Goal: Navigation & Orientation: Find specific page/section

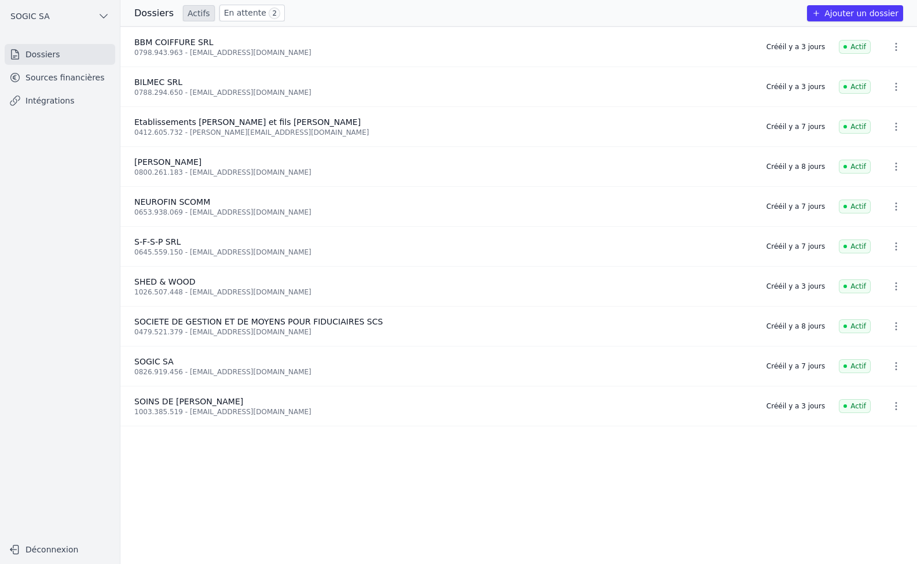
click at [43, 78] on link "Sources financières" at bounding box center [60, 77] width 111 height 21
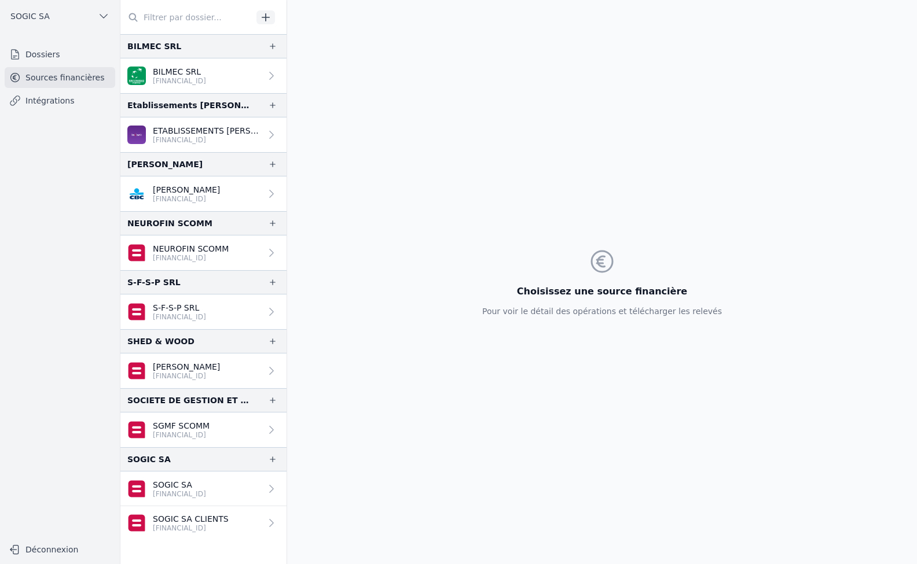
click at [50, 105] on link "Intégrations" at bounding box center [60, 100] width 111 height 21
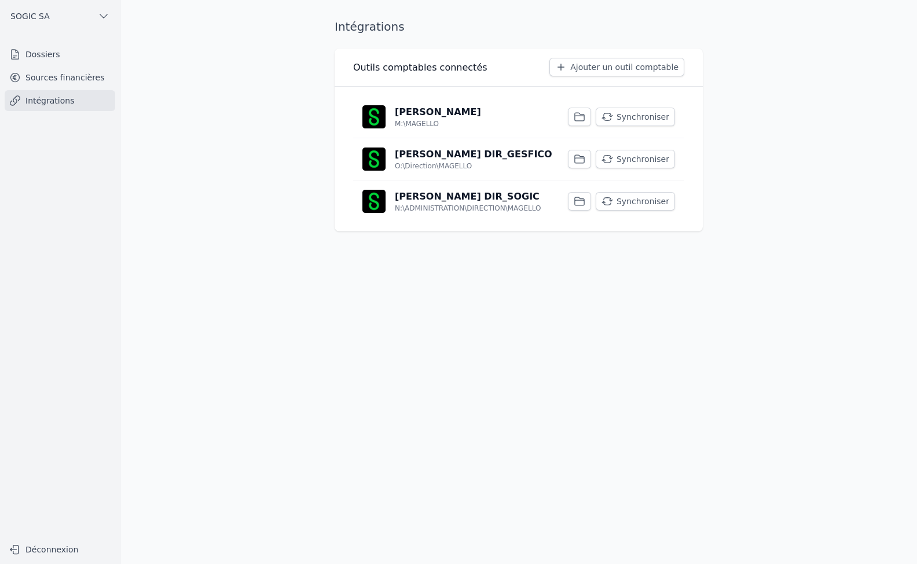
click at [35, 56] on link "Dossiers" at bounding box center [60, 54] width 111 height 21
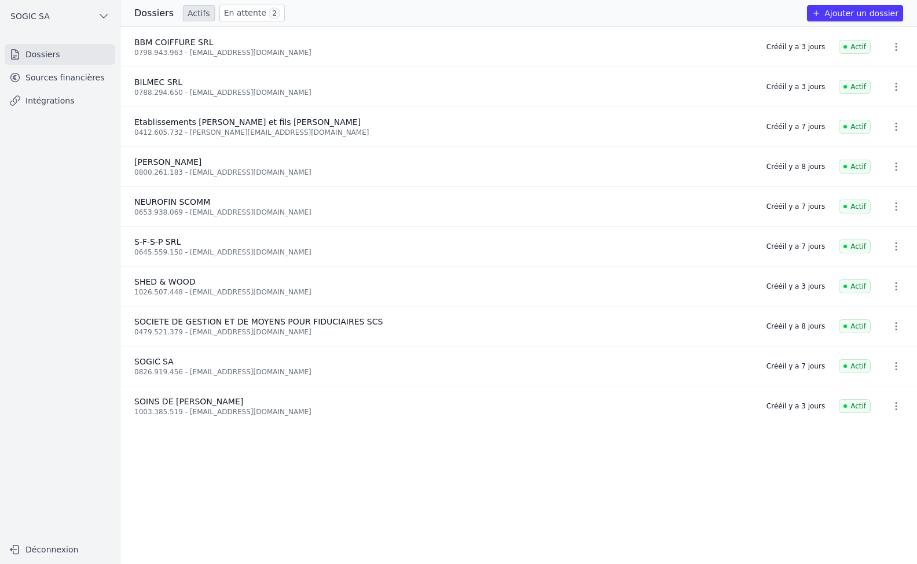
click at [232, 8] on link "En attente 2" at bounding box center [251, 13] width 65 height 17
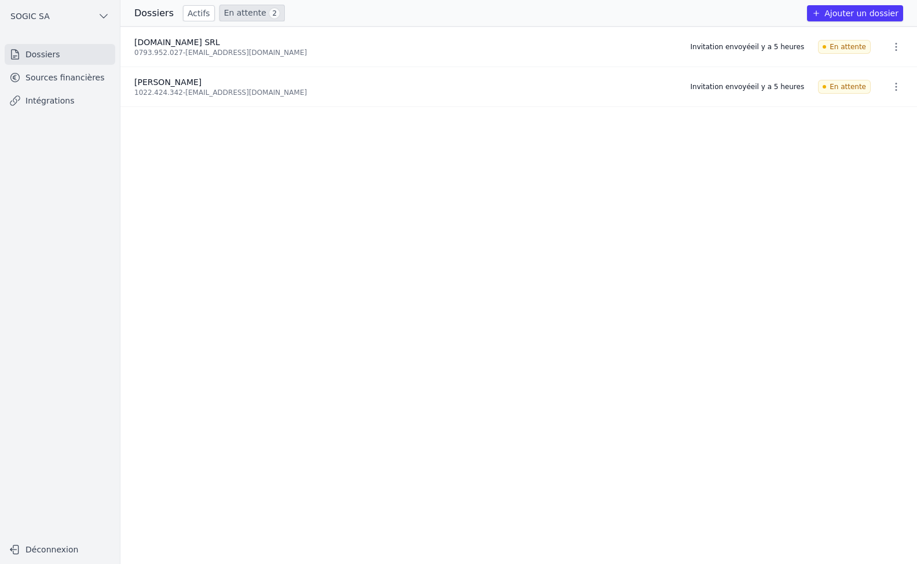
click at [42, 79] on link "Sources financières" at bounding box center [60, 77] width 111 height 21
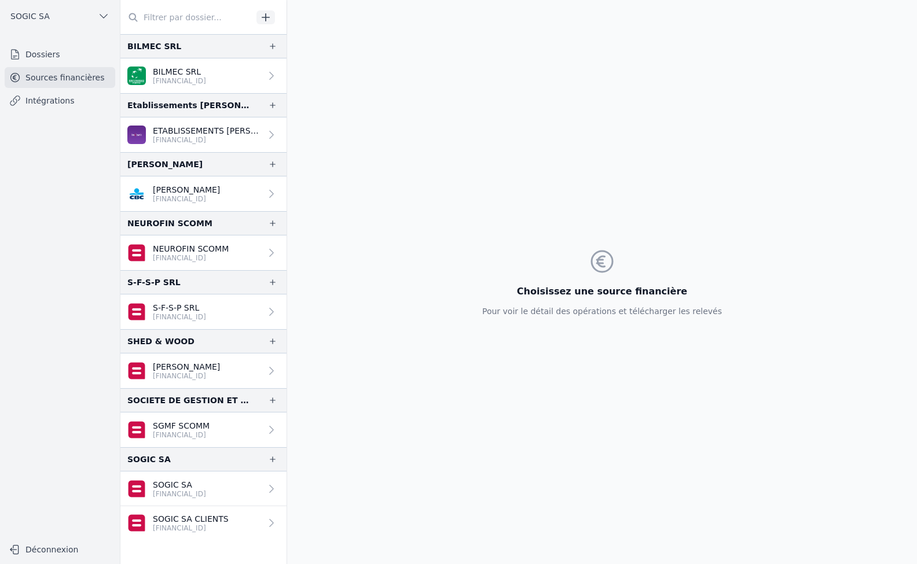
click at [43, 56] on link "Dossiers" at bounding box center [60, 54] width 111 height 21
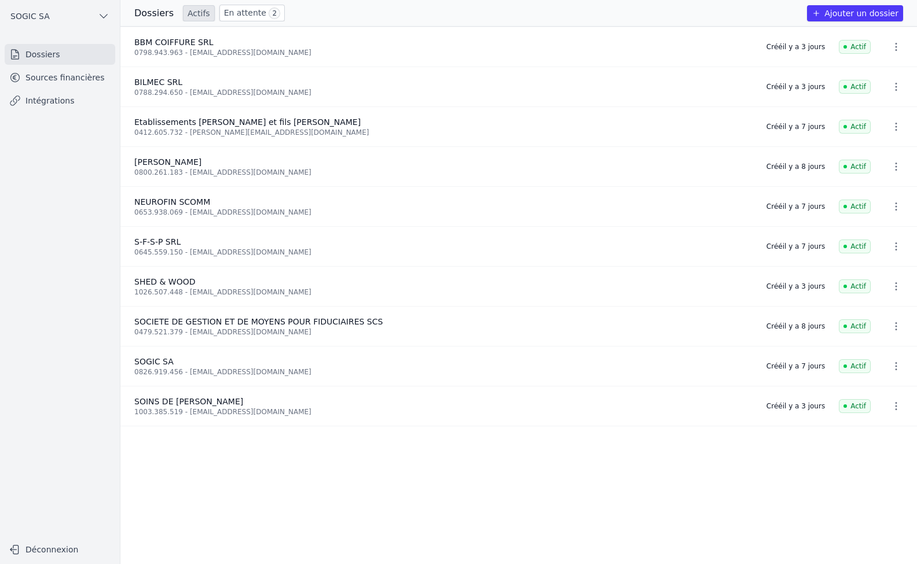
click at [234, 10] on link "En attente 2" at bounding box center [251, 13] width 65 height 17
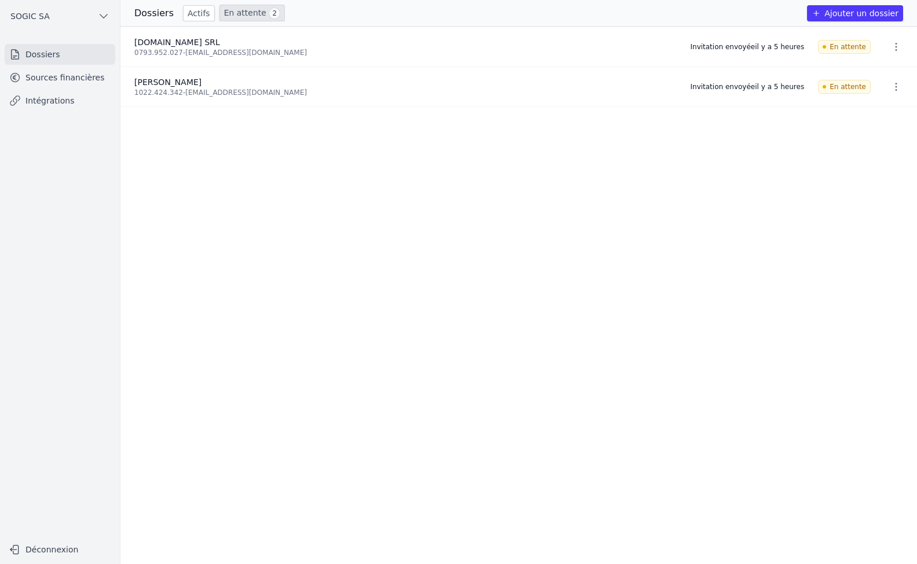
click at [239, 13] on link "En attente 2" at bounding box center [251, 13] width 65 height 17
click at [160, 16] on h3 "Dossiers" at bounding box center [153, 13] width 39 height 14
drag, startPoint x: 197, startPoint y: 9, endPoint x: 203, endPoint y: 11, distance: 6.0
click at [198, 10] on link "Actifs" at bounding box center [199, 13] width 32 height 16
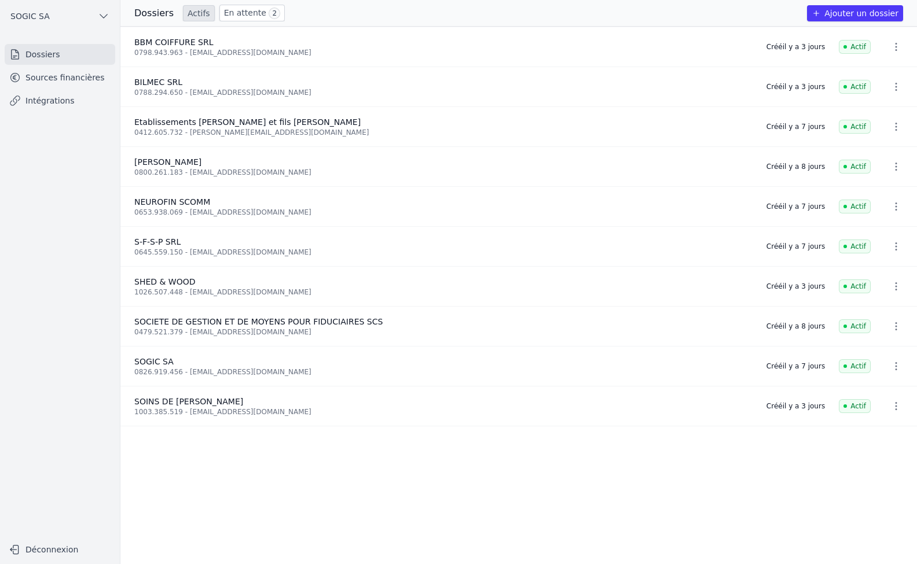
click at [240, 12] on link "En attente 2" at bounding box center [251, 13] width 65 height 17
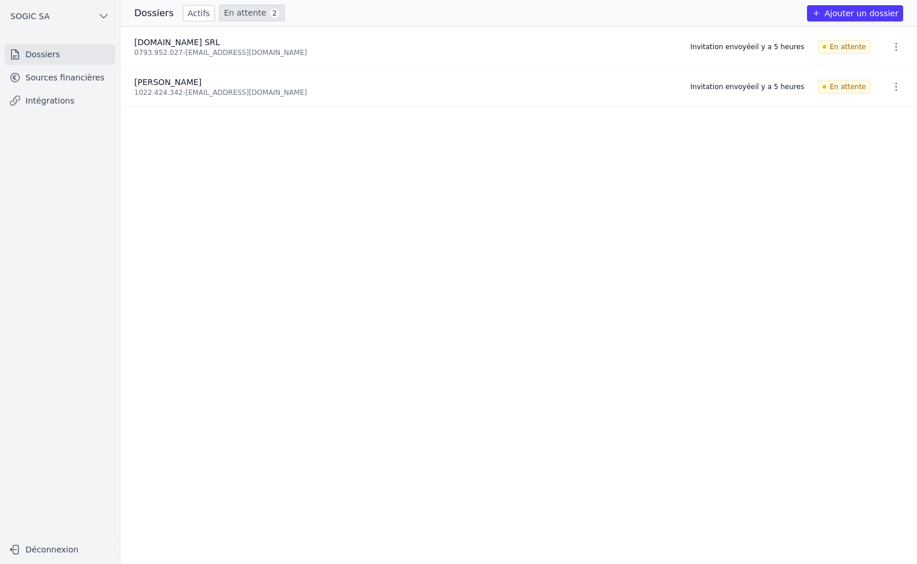
click at [51, 77] on link "Sources financières" at bounding box center [60, 77] width 111 height 21
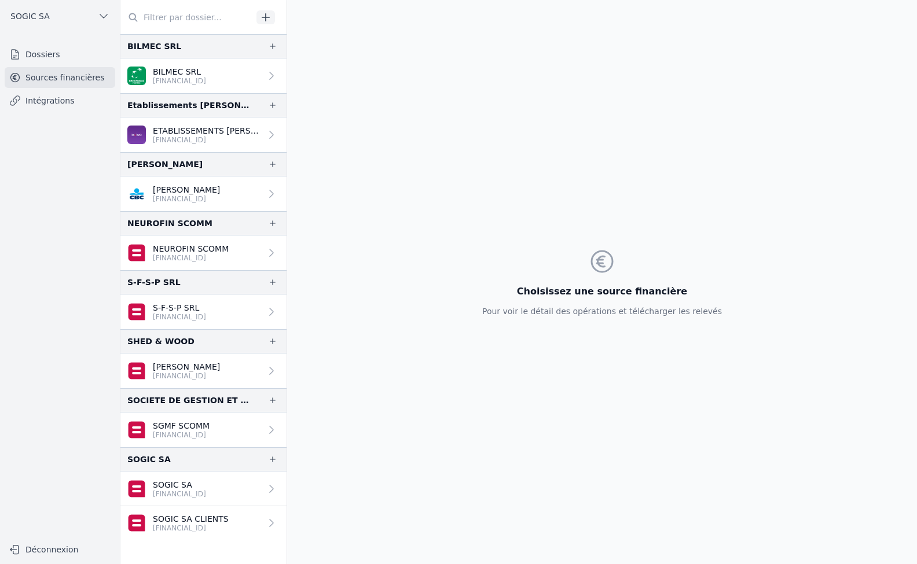
click at [269, 193] on icon at bounding box center [271, 194] width 4 height 8
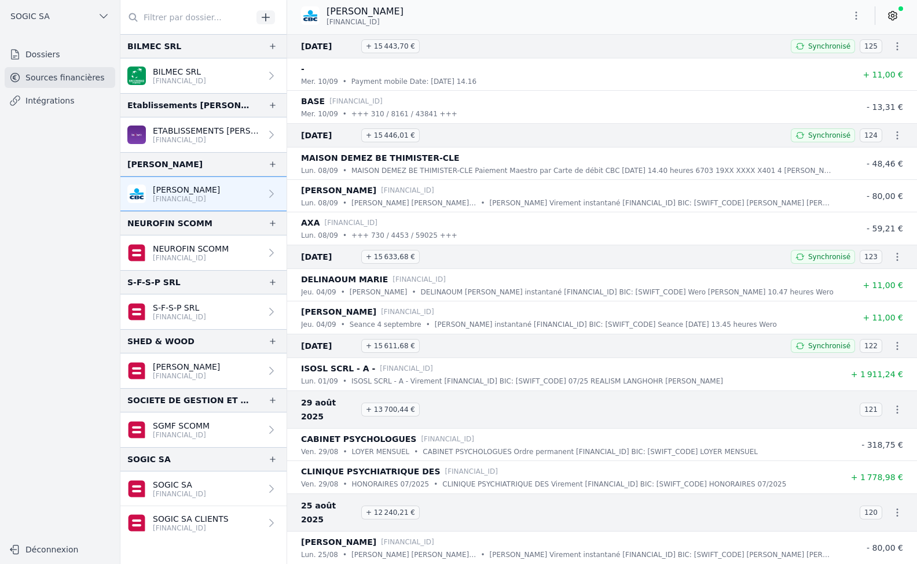
click at [38, 101] on link "Intégrations" at bounding box center [60, 100] width 111 height 21
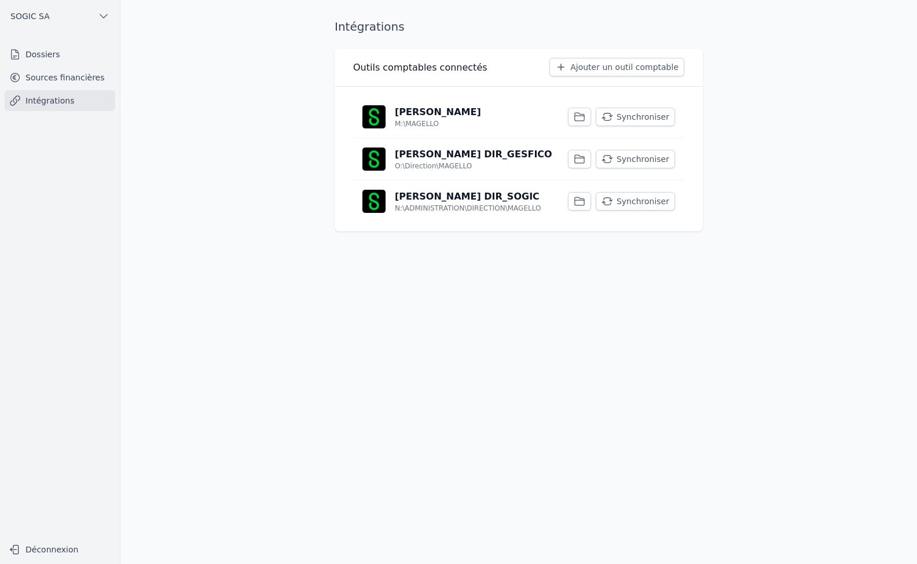
click at [42, 52] on link "Dossiers" at bounding box center [60, 54] width 111 height 21
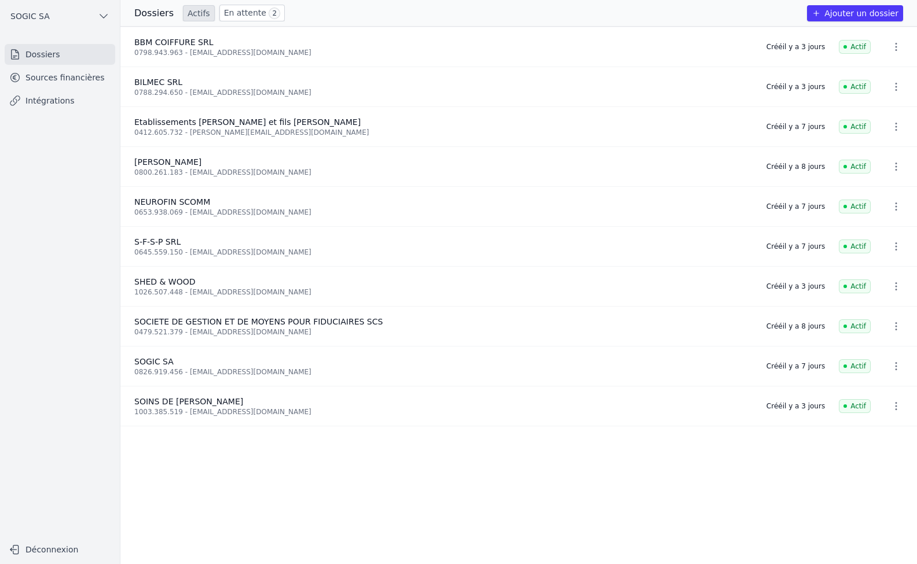
click at [227, 12] on link "En attente 2" at bounding box center [251, 13] width 65 height 17
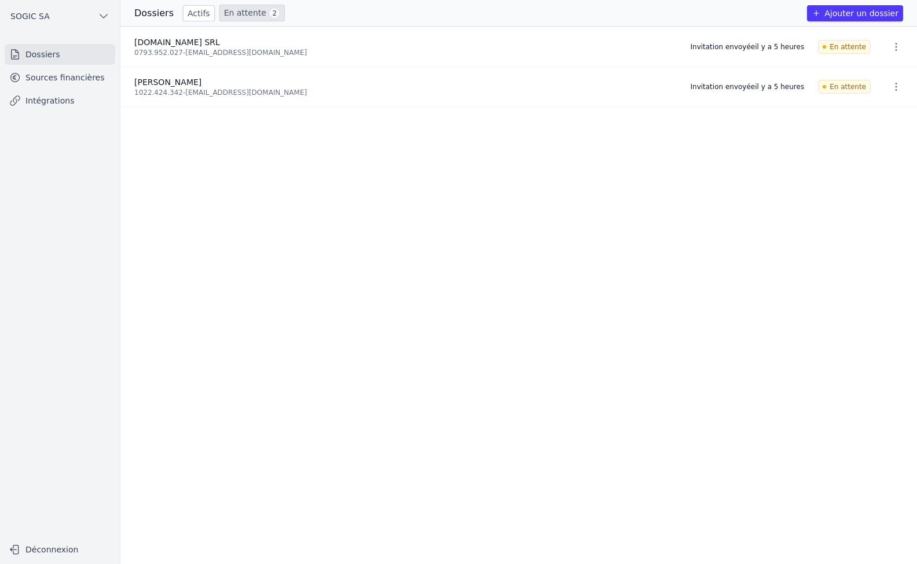
click at [31, 108] on link "Intégrations" at bounding box center [60, 100] width 111 height 21
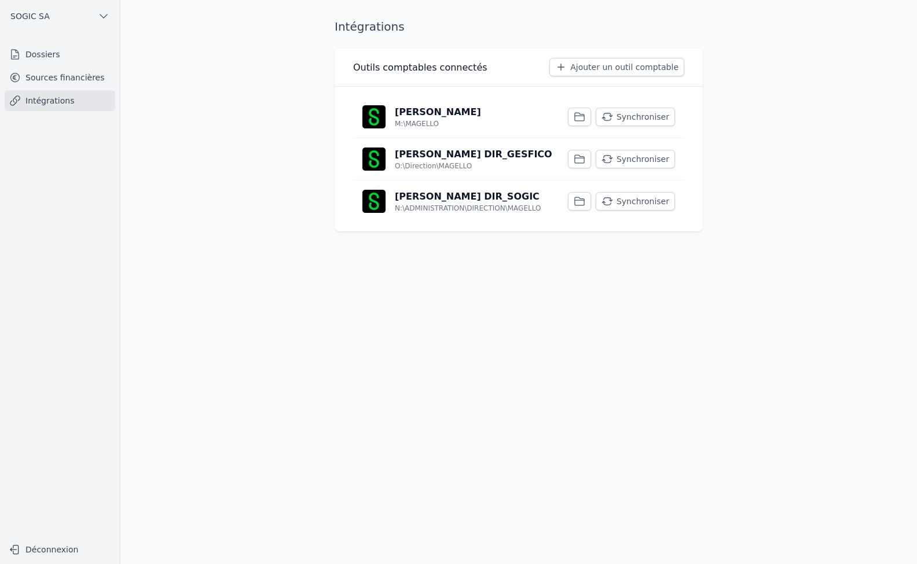
click at [54, 78] on link "Sources financières" at bounding box center [60, 77] width 111 height 21
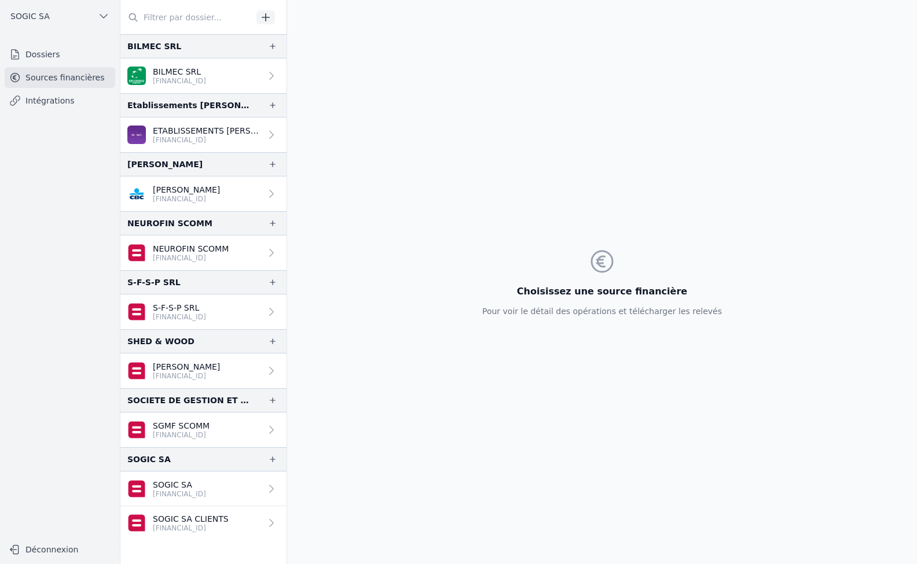
click at [46, 60] on link "Dossiers" at bounding box center [60, 54] width 111 height 21
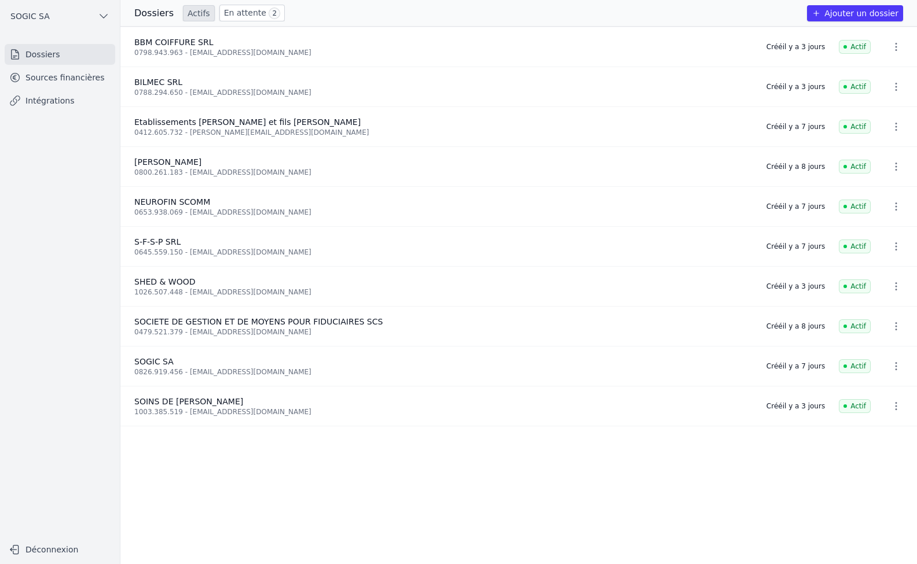
click at [238, 9] on link "En attente 2" at bounding box center [251, 13] width 65 height 17
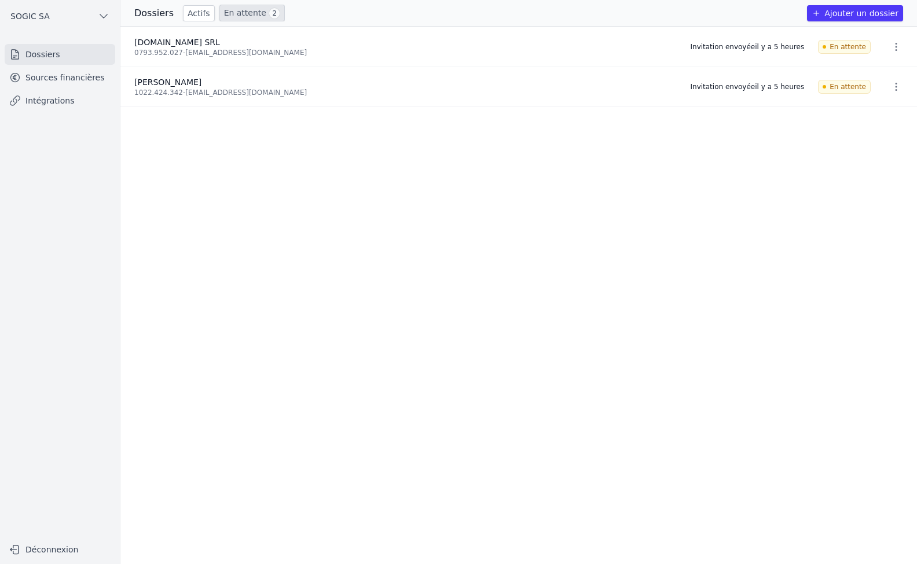
click at [57, 78] on link "Sources financières" at bounding box center [60, 77] width 111 height 21
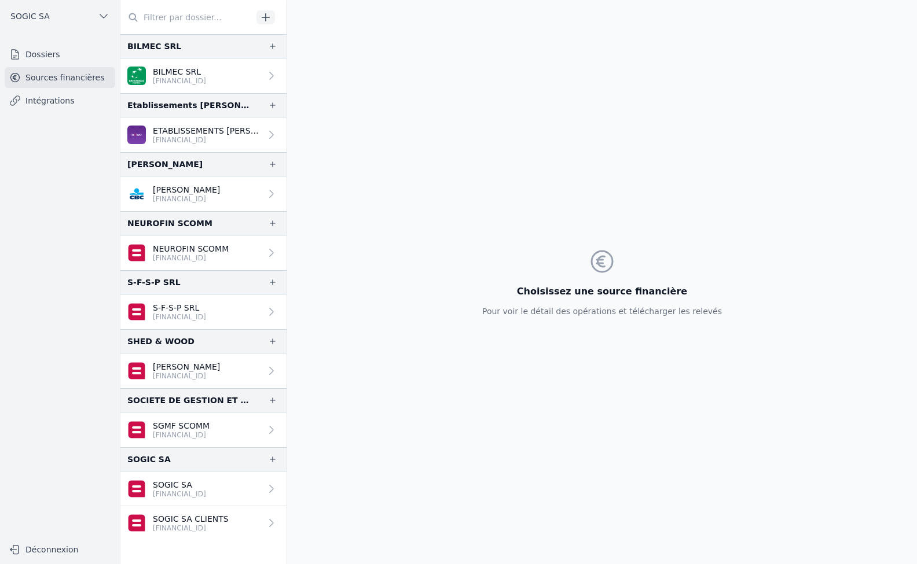
click at [34, 100] on link "Intégrations" at bounding box center [60, 100] width 111 height 21
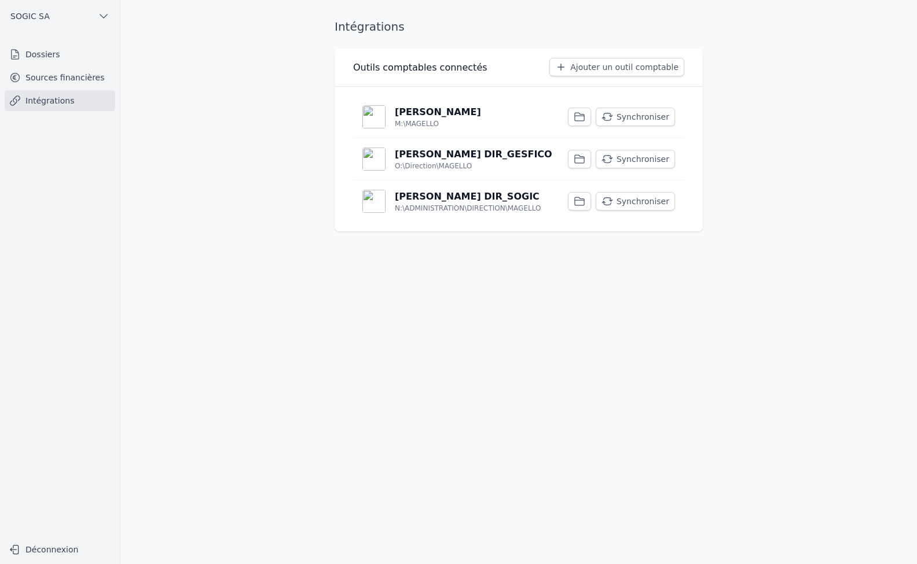
click at [42, 72] on link "Sources financières" at bounding box center [60, 77] width 111 height 21
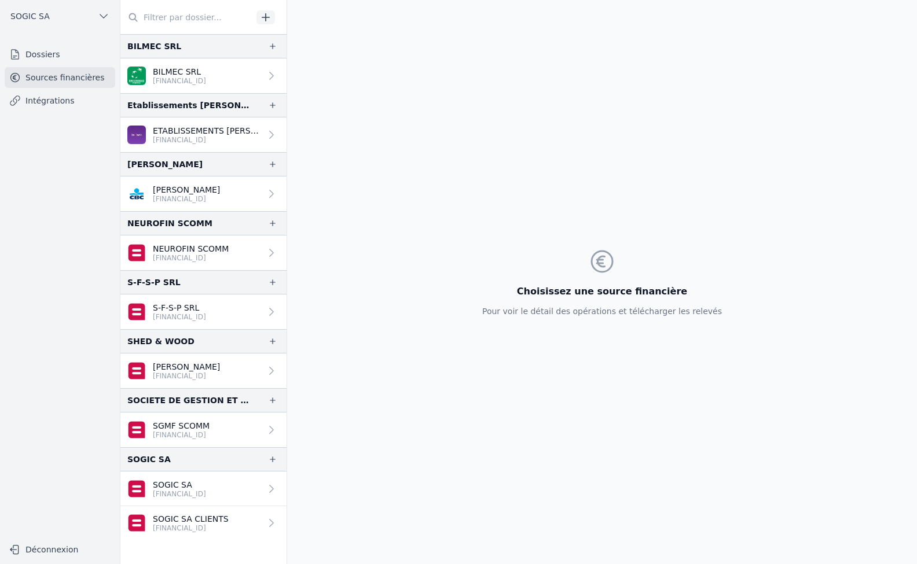
click at [46, 57] on link "Dossiers" at bounding box center [60, 54] width 111 height 21
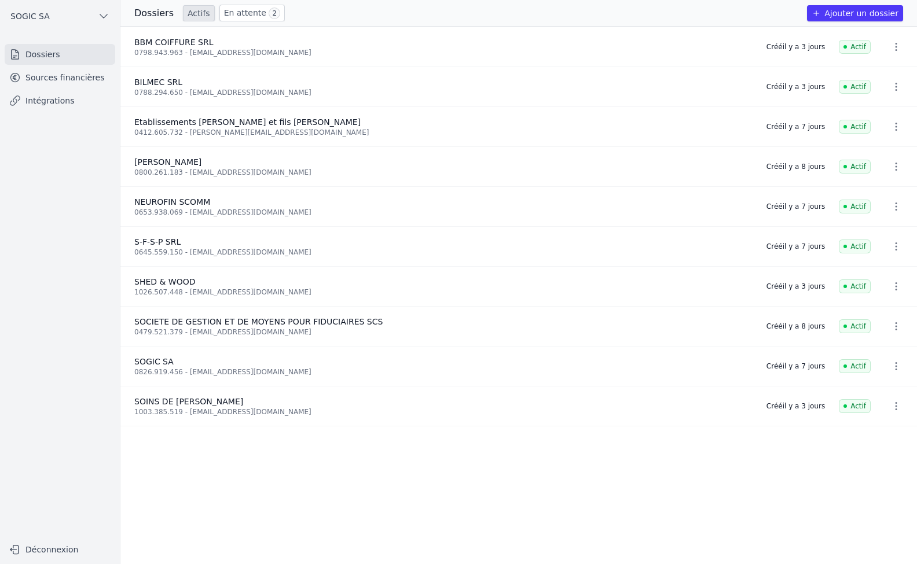
click at [239, 13] on link "En attente 2" at bounding box center [251, 13] width 65 height 17
